Goal: Task Accomplishment & Management: Use online tool/utility

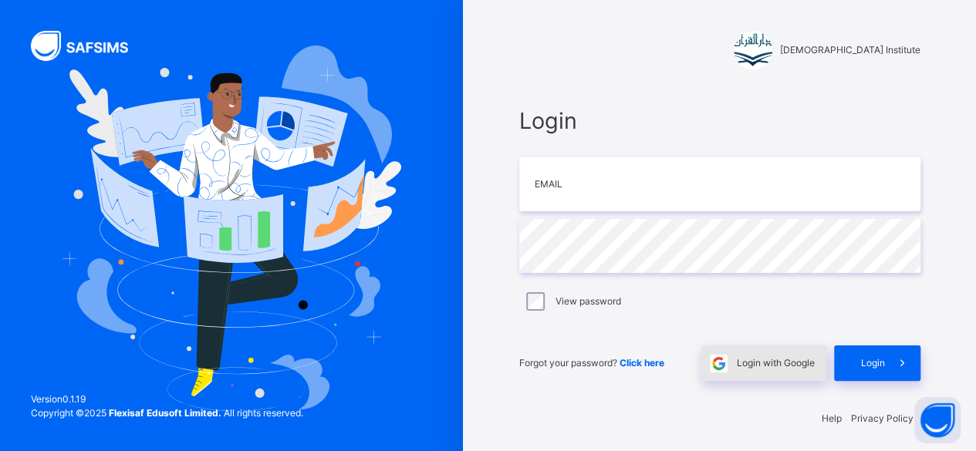
click at [714, 368] on img at bounding box center [719, 364] width 18 height 18
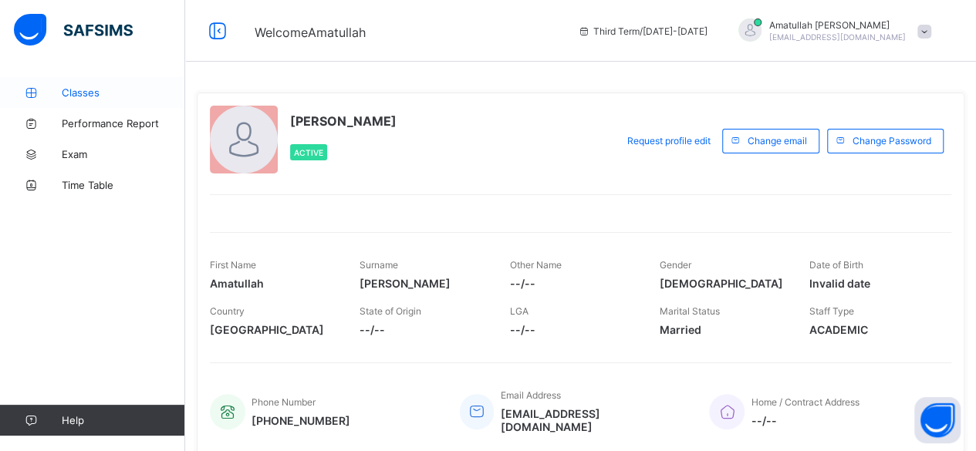
click at [85, 89] on span "Classes" at bounding box center [123, 92] width 123 height 12
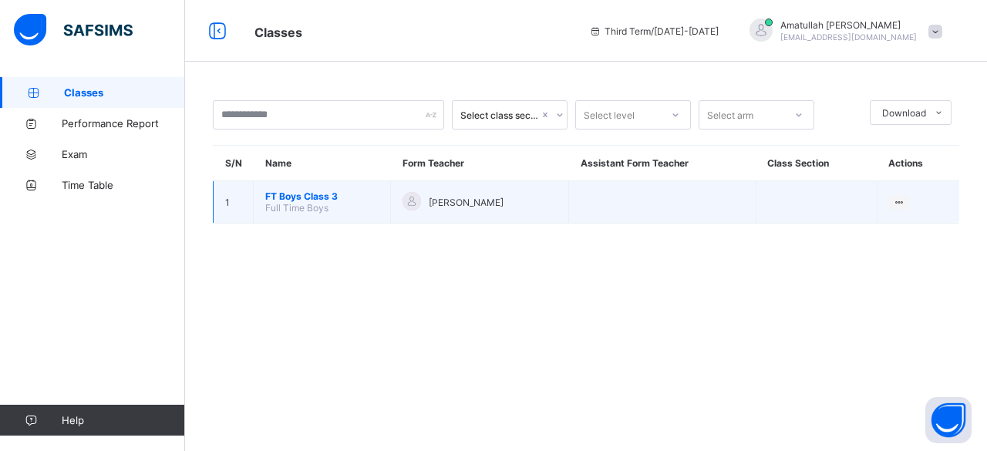
click at [321, 198] on span "FT Boys Class 3" at bounding box center [321, 197] width 113 height 12
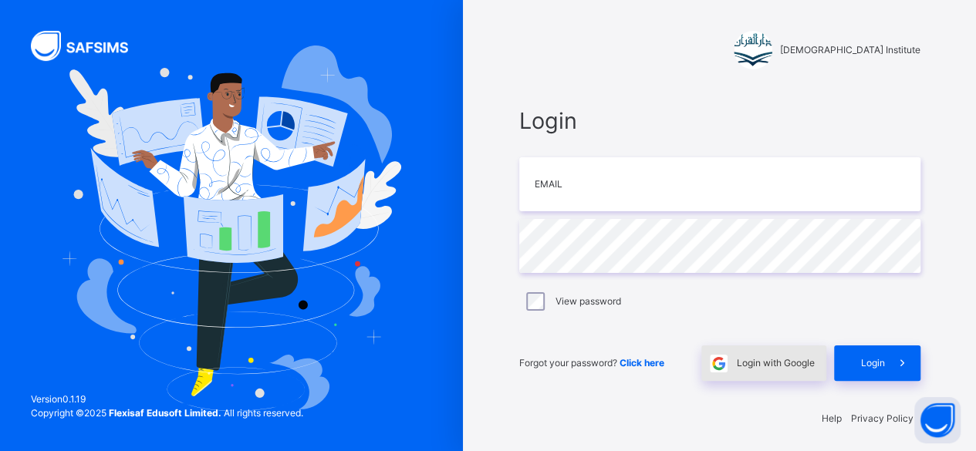
click at [732, 365] on span at bounding box center [718, 363] width 35 height 35
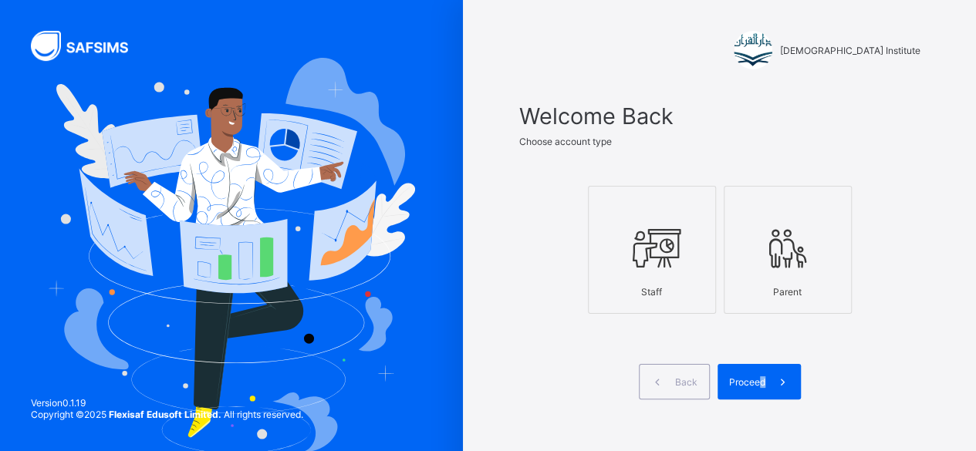
click at [771, 380] on div "Proceed" at bounding box center [758, 381] width 83 height 35
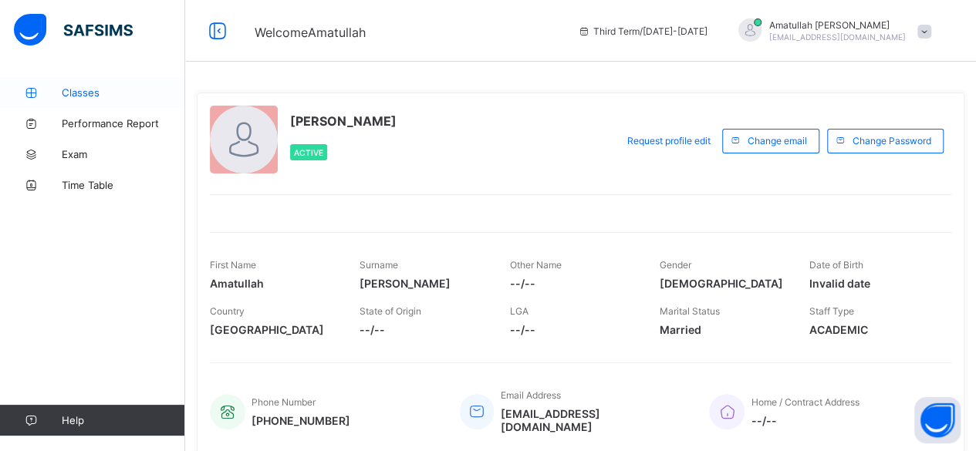
click at [90, 79] on link "Classes" at bounding box center [92, 92] width 185 height 31
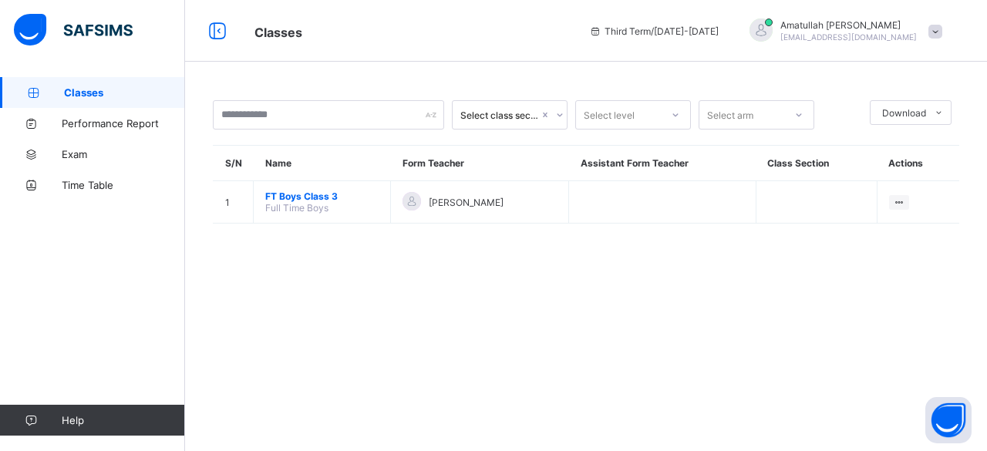
drag, startPoint x: 164, startPoint y: 120, endPoint x: 351, endPoint y: 231, distance: 217.9
click at [351, 231] on div "Select class section Select level Select arm Download Pdf Report Excel Report S…" at bounding box center [586, 169] width 802 height 185
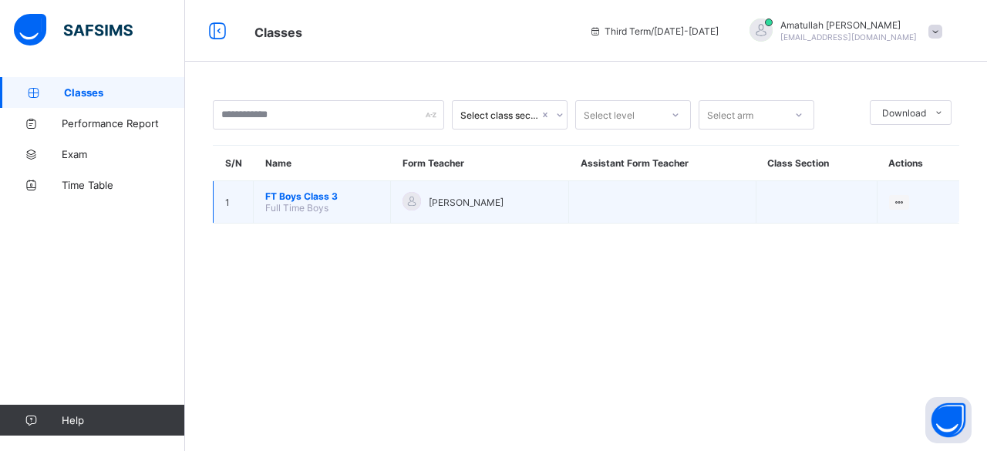
click at [280, 197] on span "FT Boys Class 3" at bounding box center [321, 197] width 113 height 12
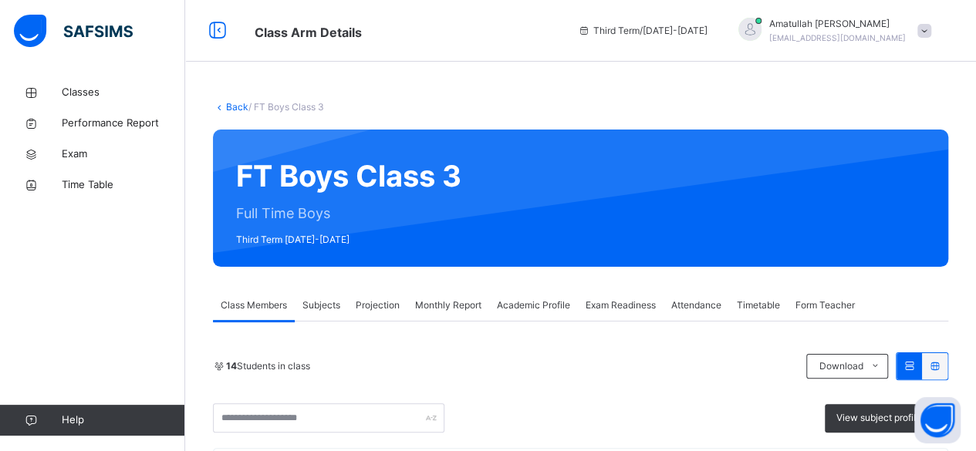
click at [724, 391] on div "14 Students in class Download Pdf Report Excel Report View subject profile" at bounding box center [580, 393] width 735 height 80
click at [714, 306] on span "Attendance" at bounding box center [696, 306] width 50 height 14
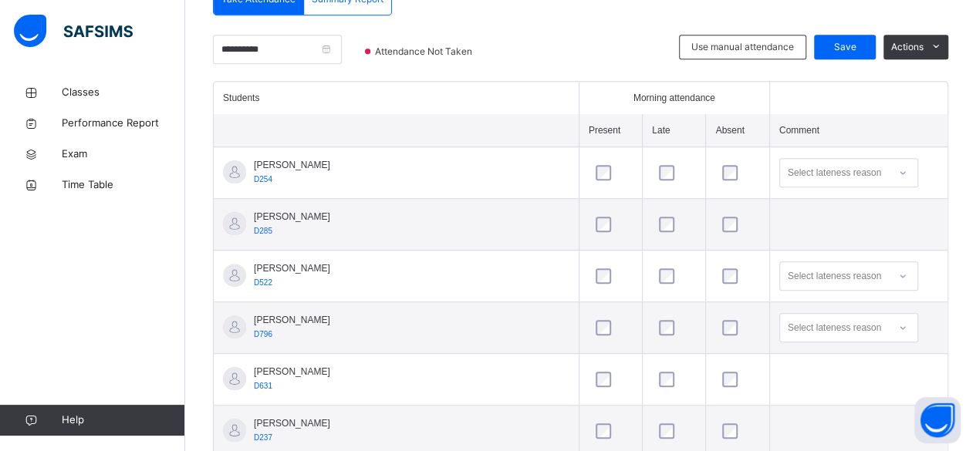
scroll to position [357, 0]
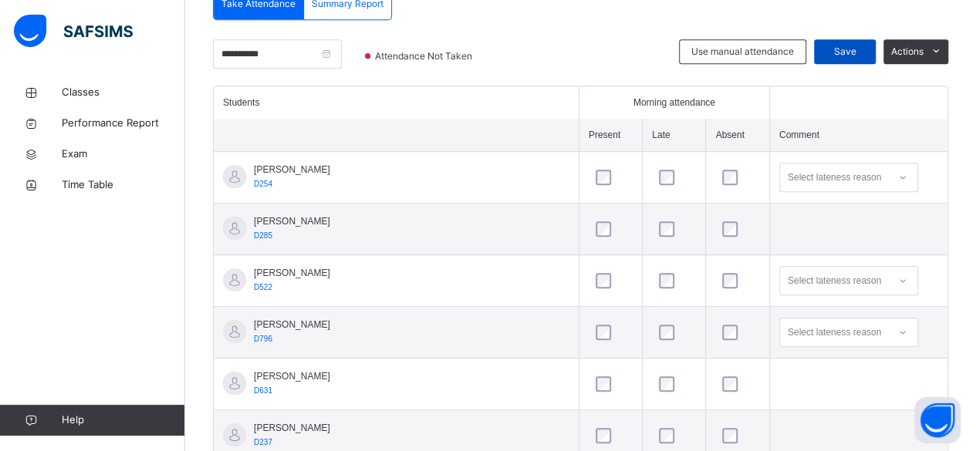
click at [870, 62] on div "Save" at bounding box center [845, 51] width 62 height 25
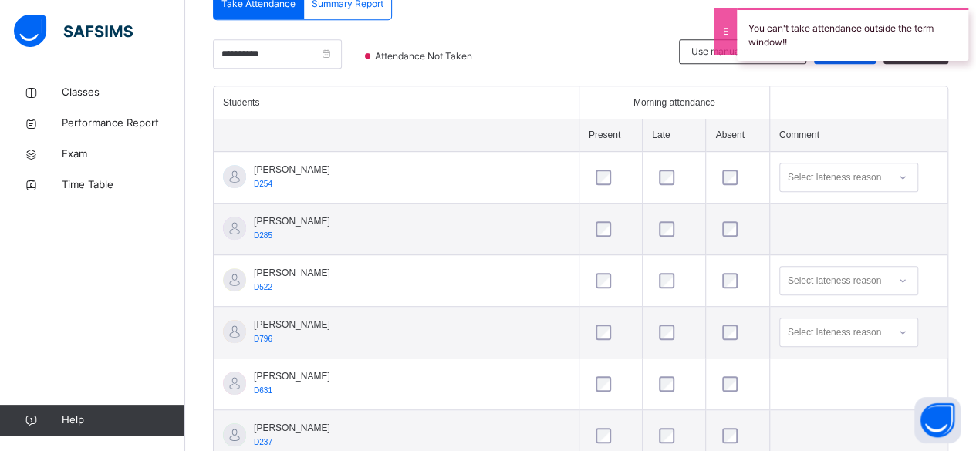
click at [854, 56] on div "You can't take attendance outside the term window!!" at bounding box center [852, 34] width 231 height 53
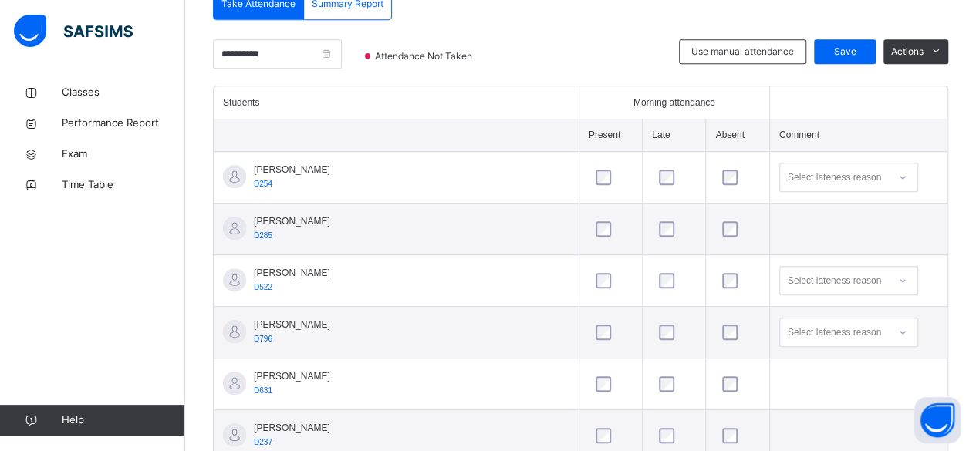
click at [854, 56] on span "Save" at bounding box center [844, 52] width 39 height 14
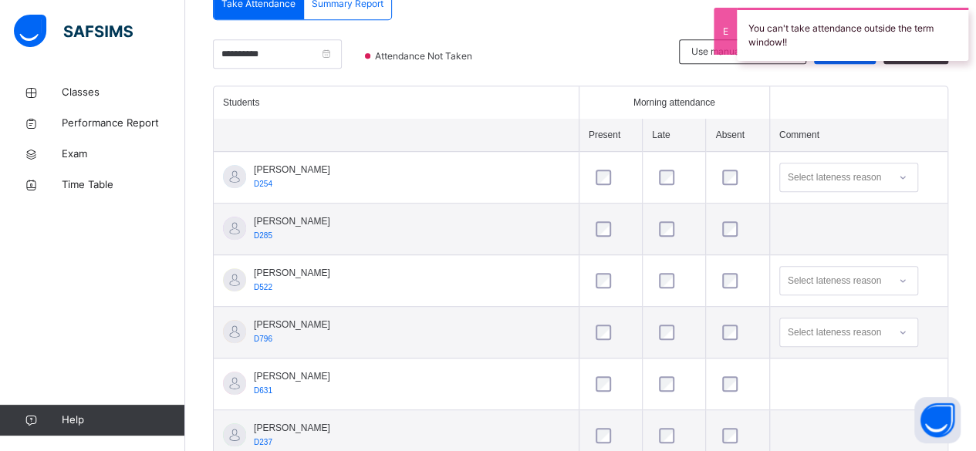
click at [833, 53] on div "You can't take attendance outside the term window!!" at bounding box center [852, 34] width 231 height 53
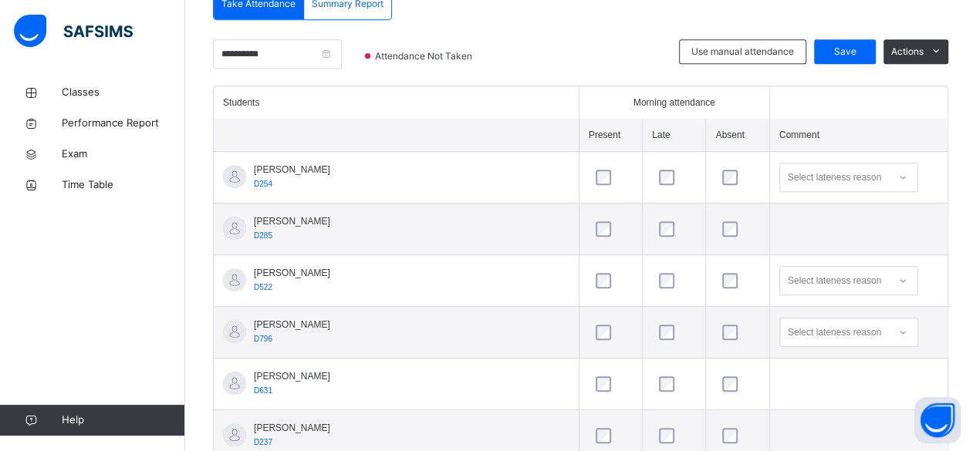
click at [833, 53] on div "Save" at bounding box center [845, 51] width 62 height 25
click at [833, 53] on div "Class Arm Details Third Term / 2024-2025 Amatullah Ahmed shammizaman91@gmail.co…" at bounding box center [488, 280] width 976 height 1275
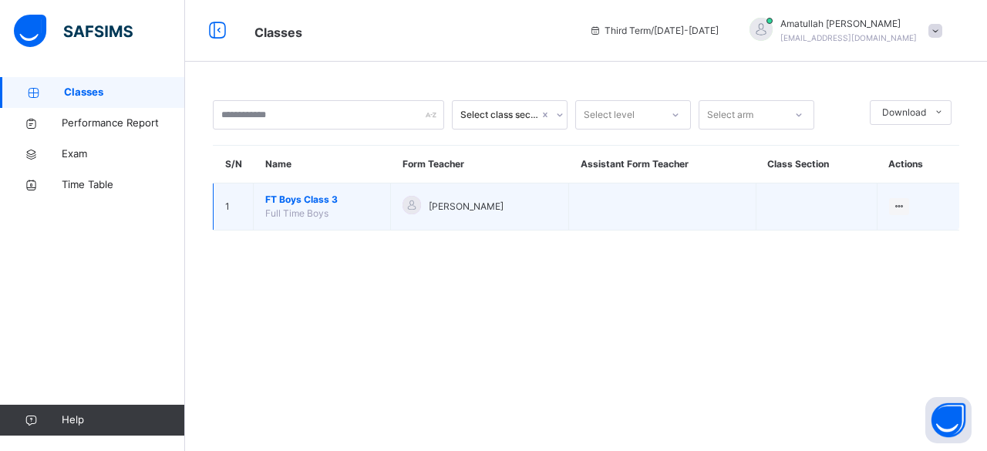
click at [304, 207] on td "FT Boys Class 3 Full Time Boys" at bounding box center [322, 207] width 137 height 47
click at [302, 197] on span "FT Boys Class 3" at bounding box center [321, 200] width 113 height 14
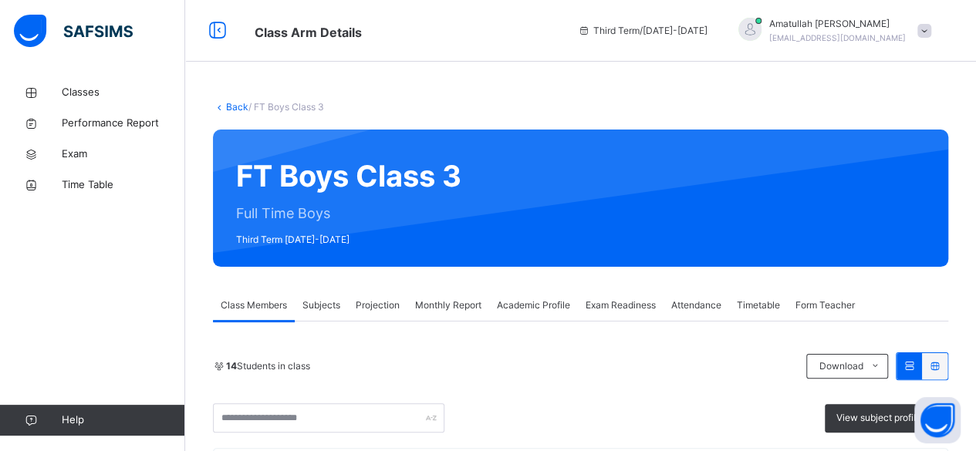
click at [367, 309] on span "Projection" at bounding box center [378, 306] width 44 height 14
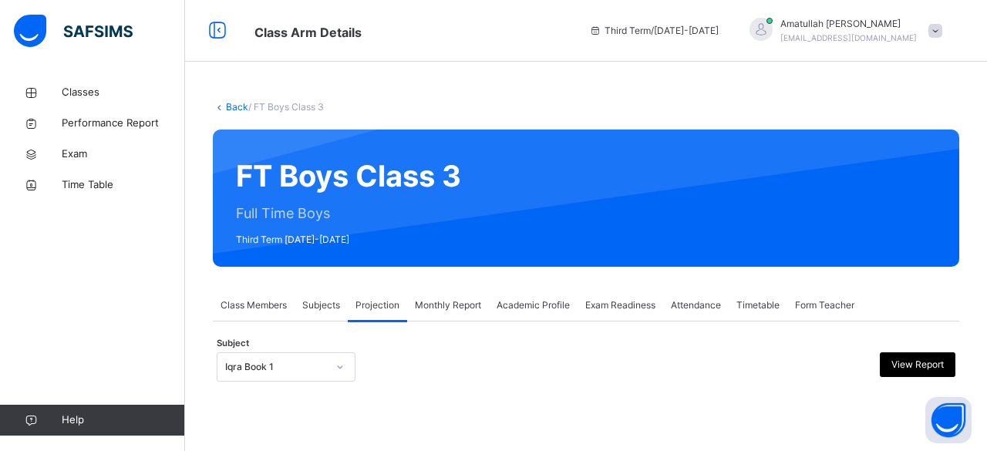
click at [710, 301] on span "Attendance" at bounding box center [696, 306] width 50 height 14
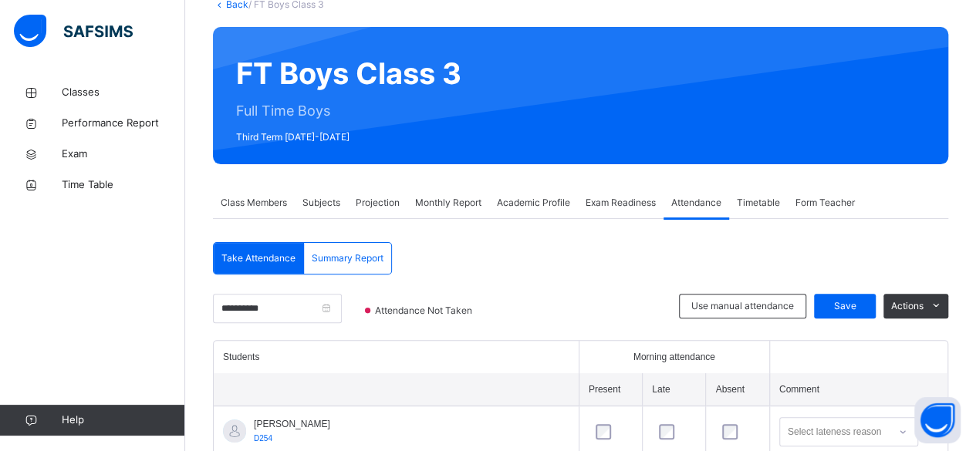
scroll to position [103, 0]
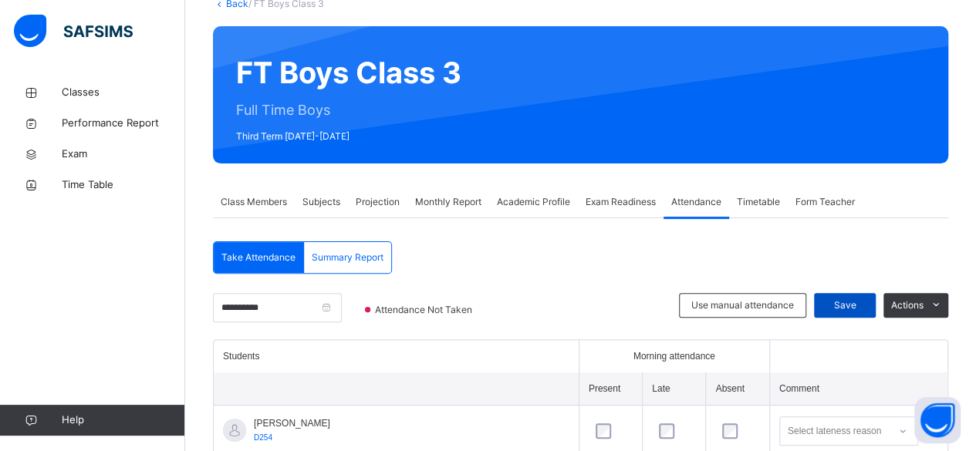
click at [876, 294] on div "Save" at bounding box center [845, 305] width 62 height 25
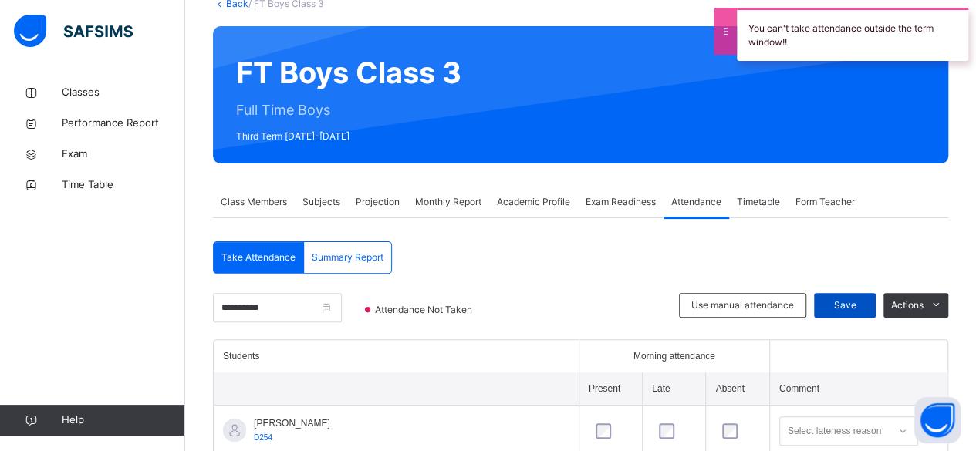
click at [856, 304] on span "Save" at bounding box center [844, 306] width 39 height 14
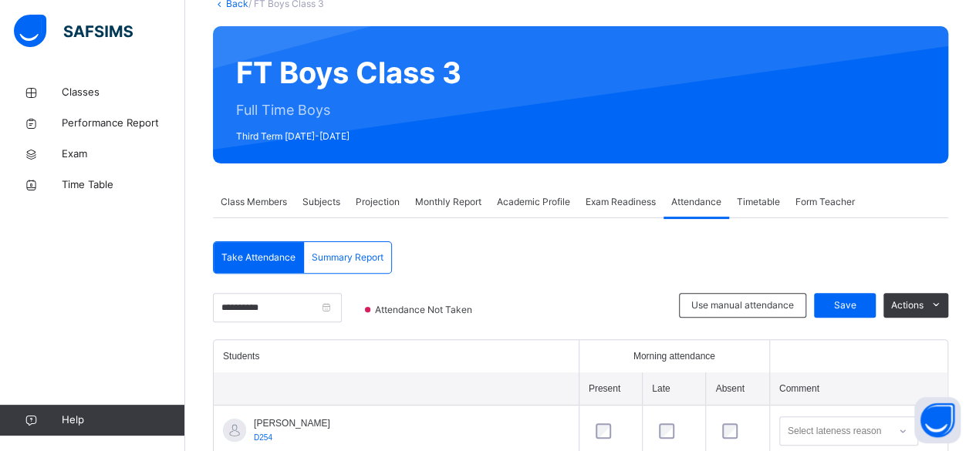
click at [358, 265] on div "Summary Report" at bounding box center [347, 257] width 87 height 31
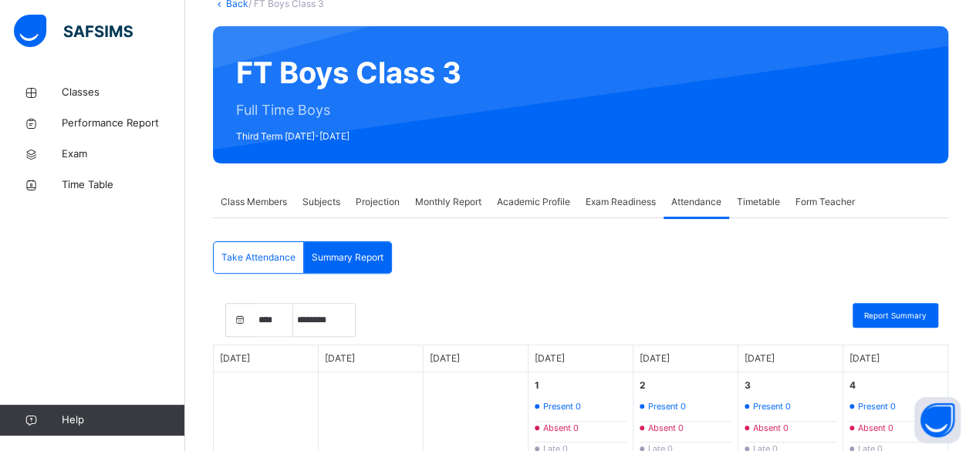
click at [258, 248] on div "Take Attendance" at bounding box center [259, 257] width 90 height 31
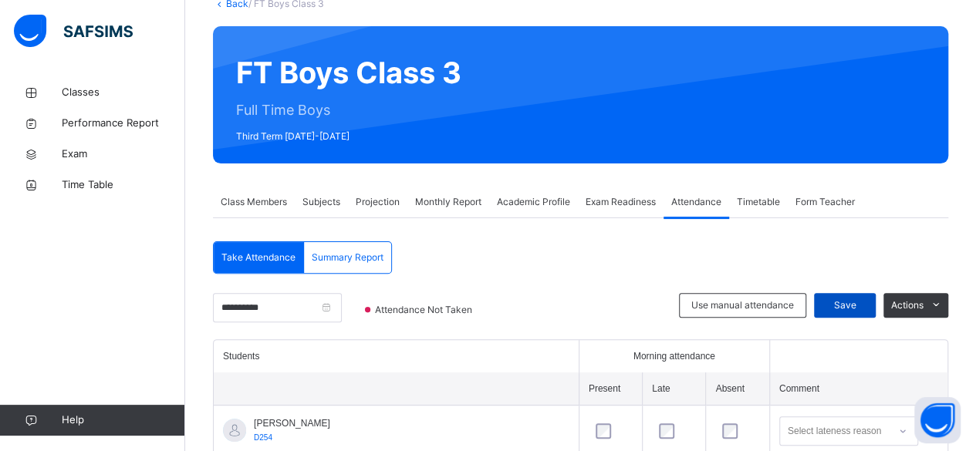
click at [852, 312] on div "Save" at bounding box center [845, 305] width 62 height 25
click at [869, 334] on div "Use manual attendance Save Actions" at bounding box center [813, 316] width 269 height 46
click at [861, 310] on span "Save" at bounding box center [844, 306] width 39 height 14
